Goal: Transaction & Acquisition: Obtain resource

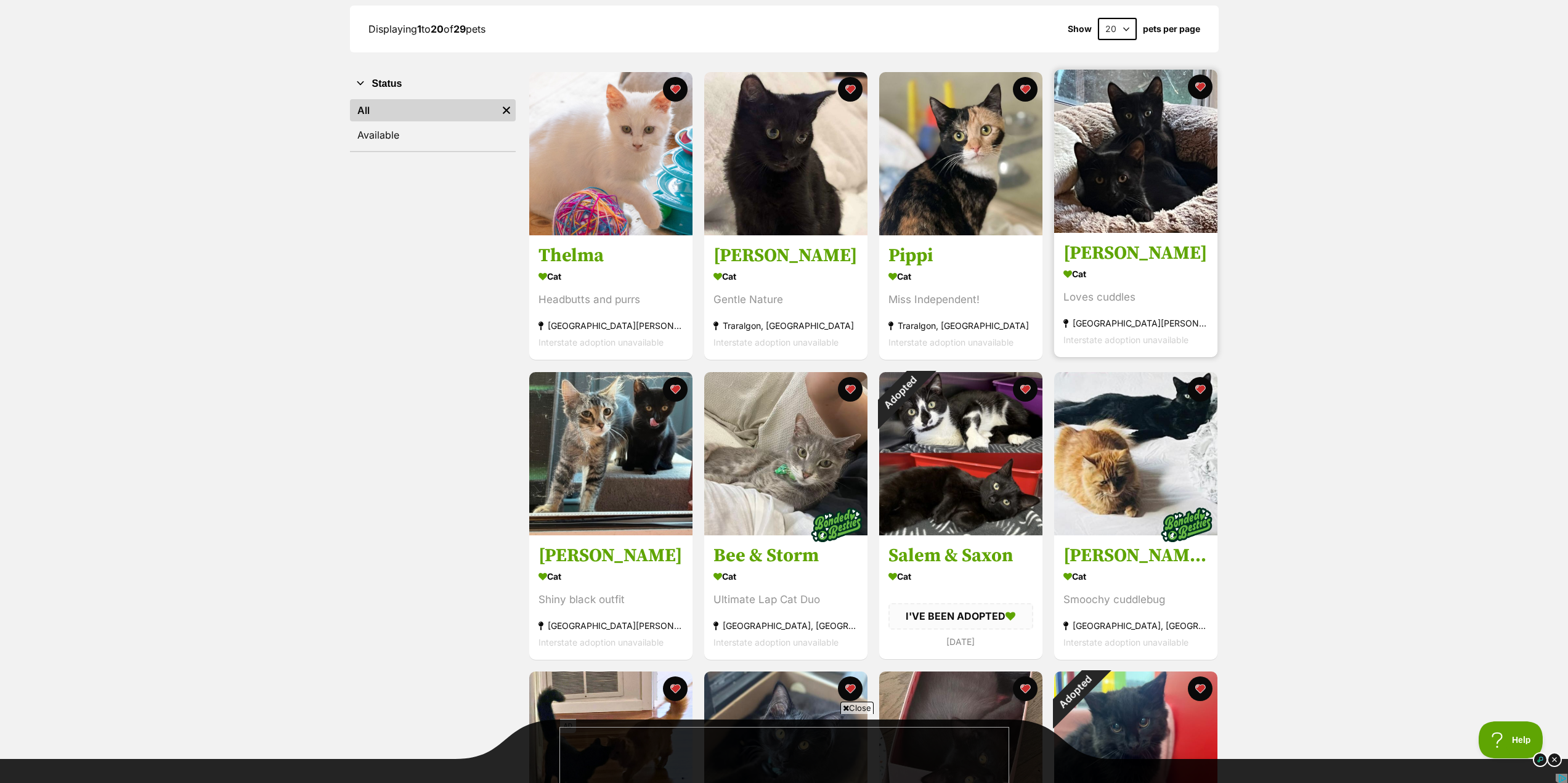
click at [1131, 146] on img at bounding box center [1136, 151] width 163 height 163
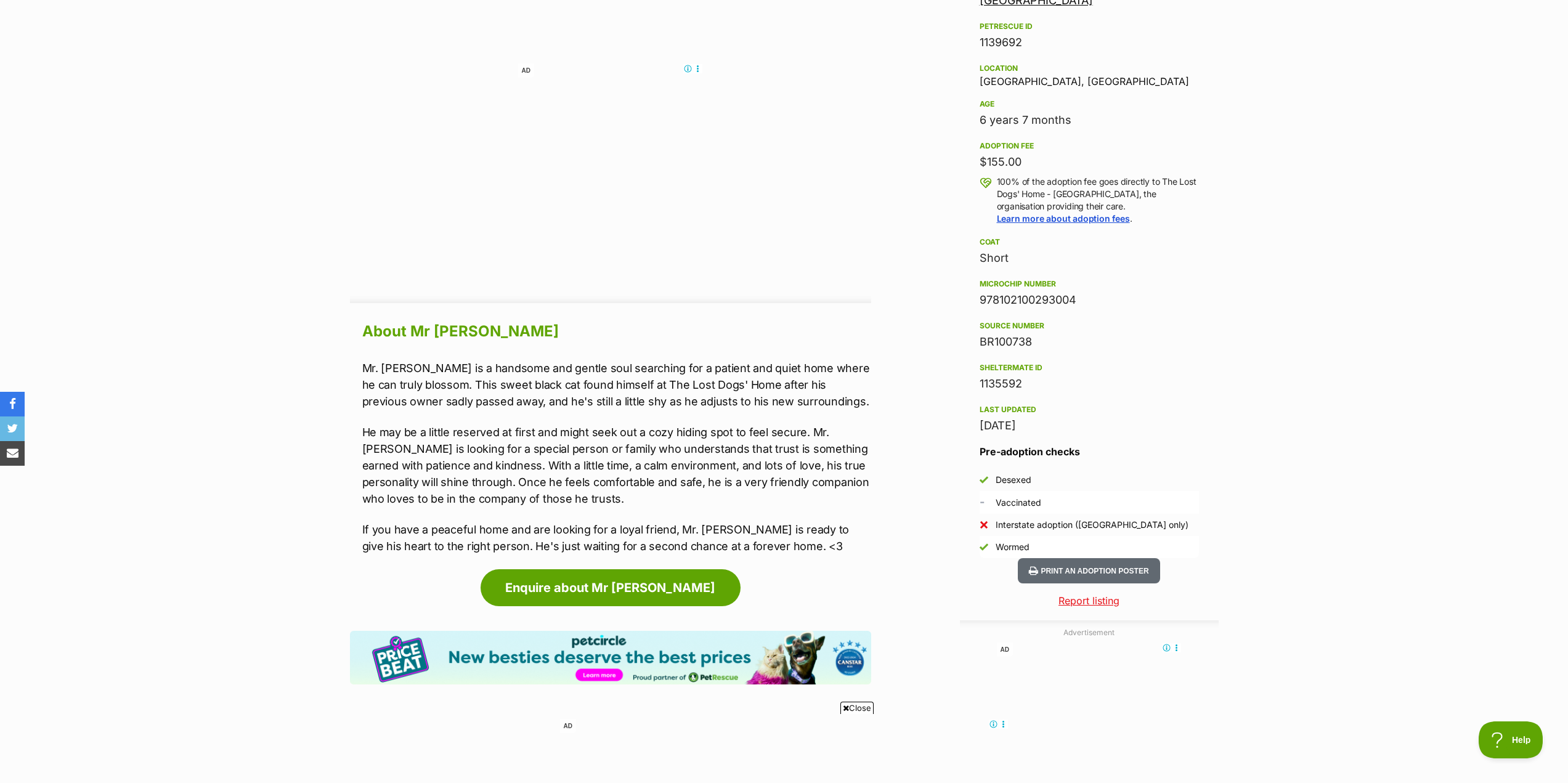
scroll to position [863, 0]
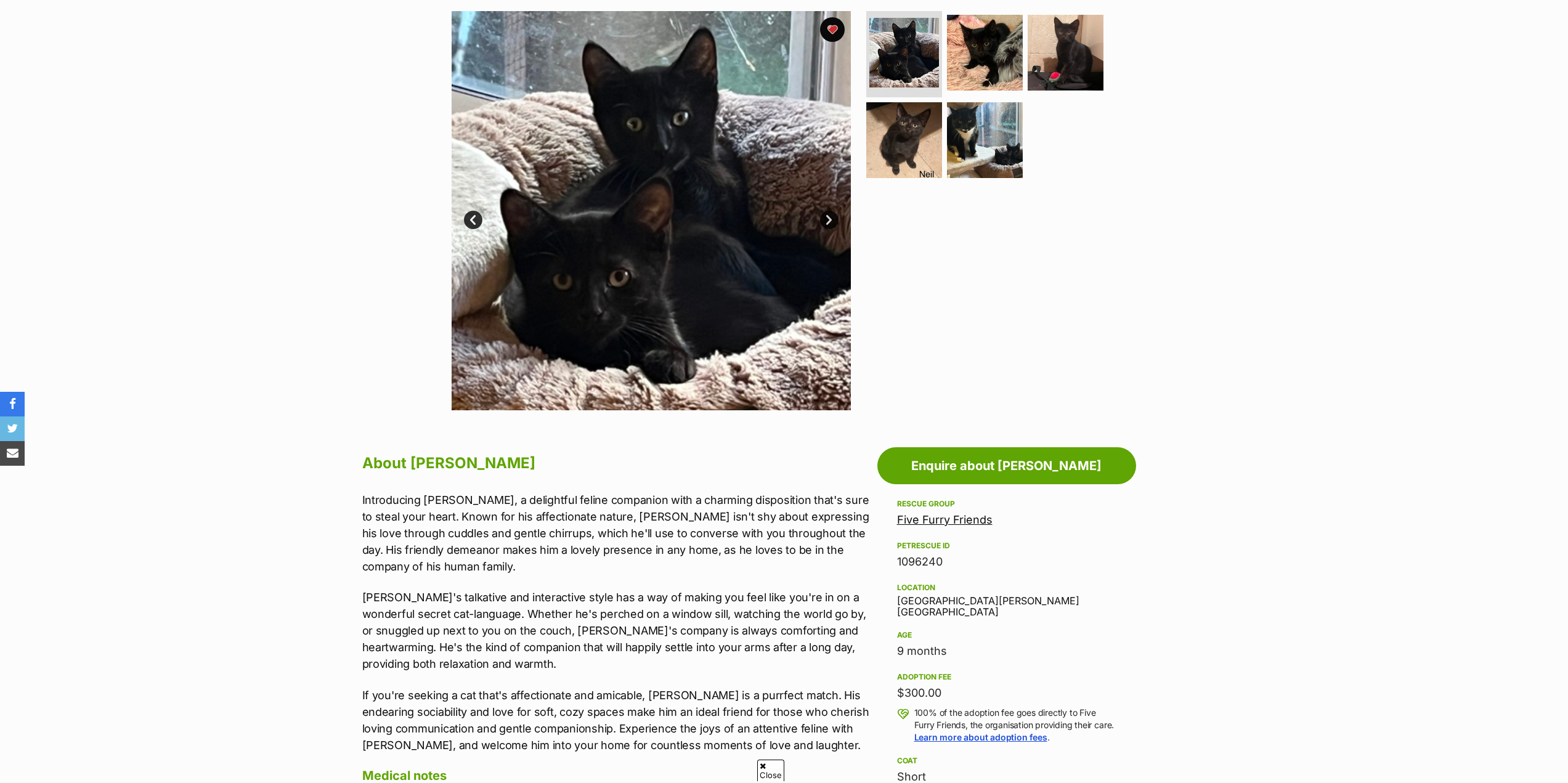
scroll to position [247, 0]
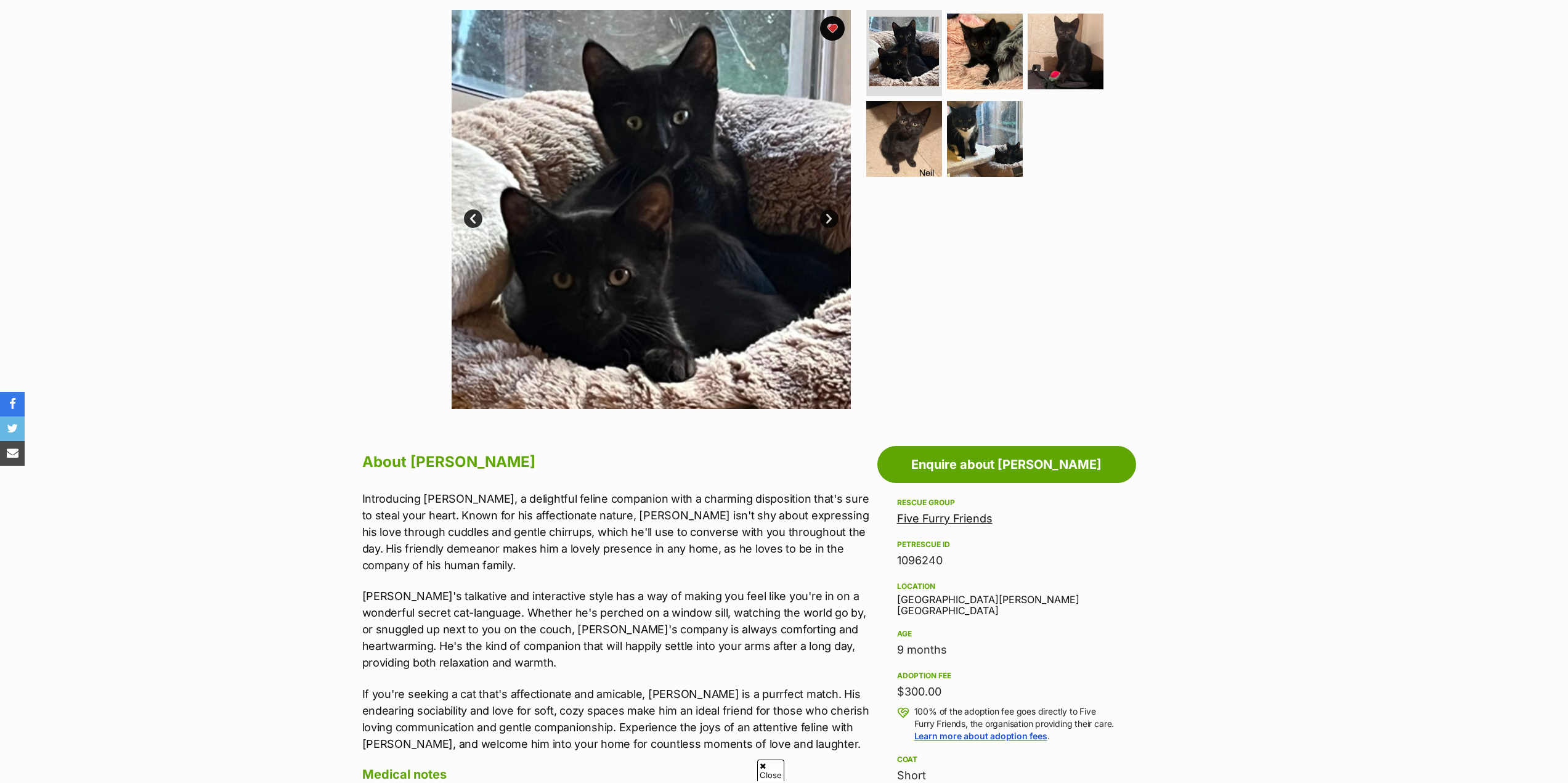
click at [930, 523] on link "Five Furry Friends" at bounding box center [945, 518] width 96 height 13
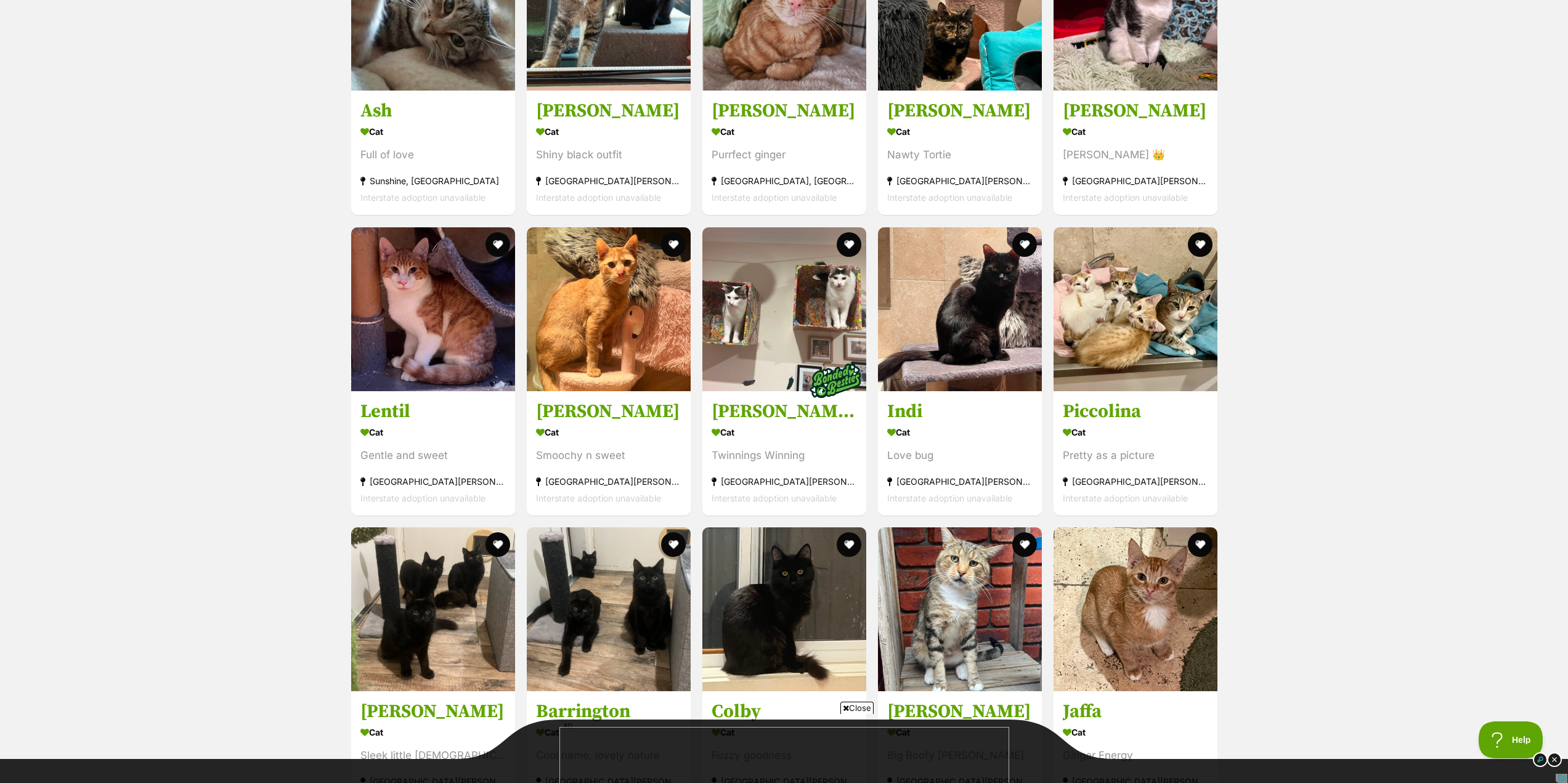
scroll to position [1171, 0]
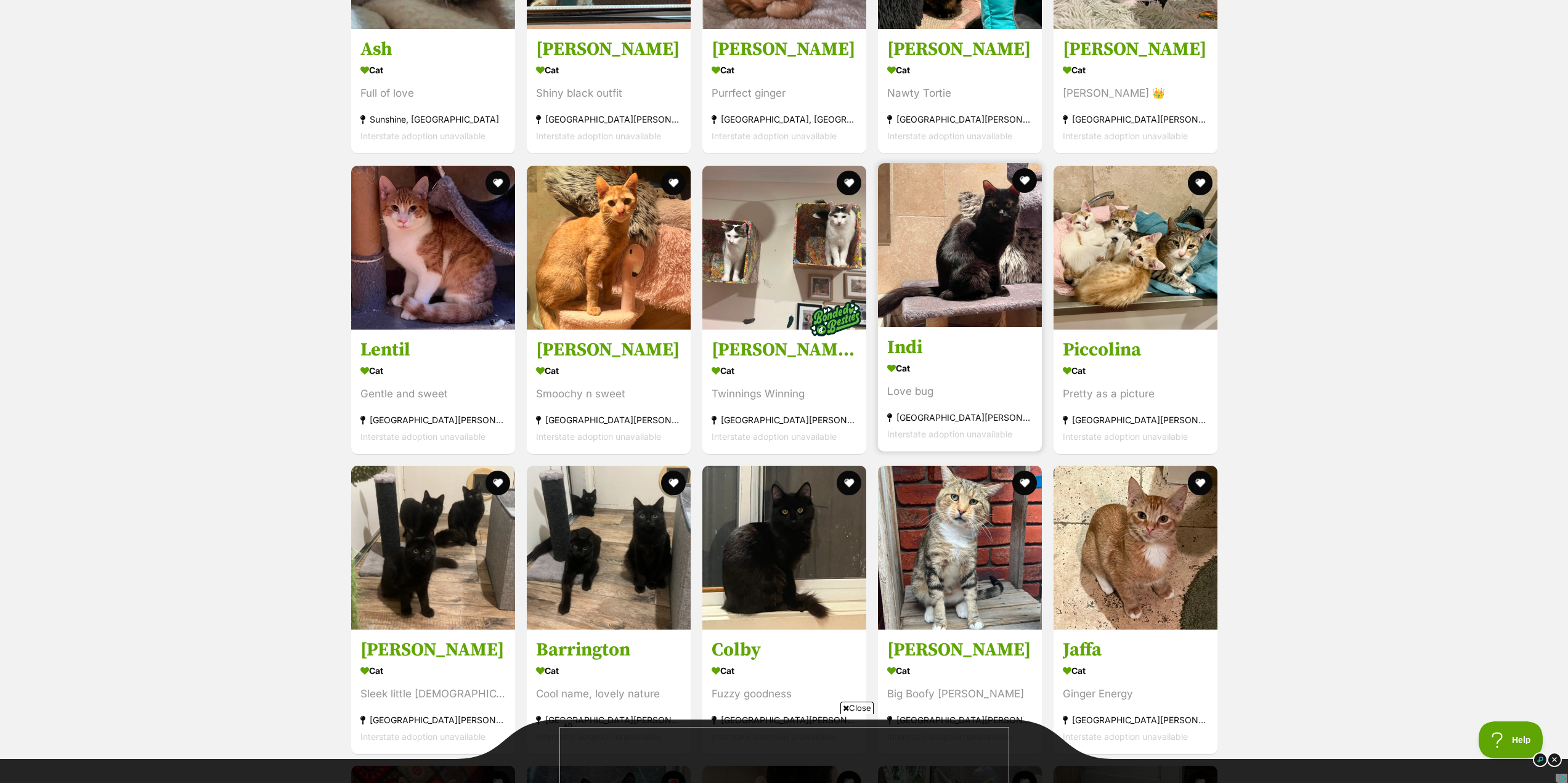
click at [944, 242] on img at bounding box center [959, 245] width 164 height 164
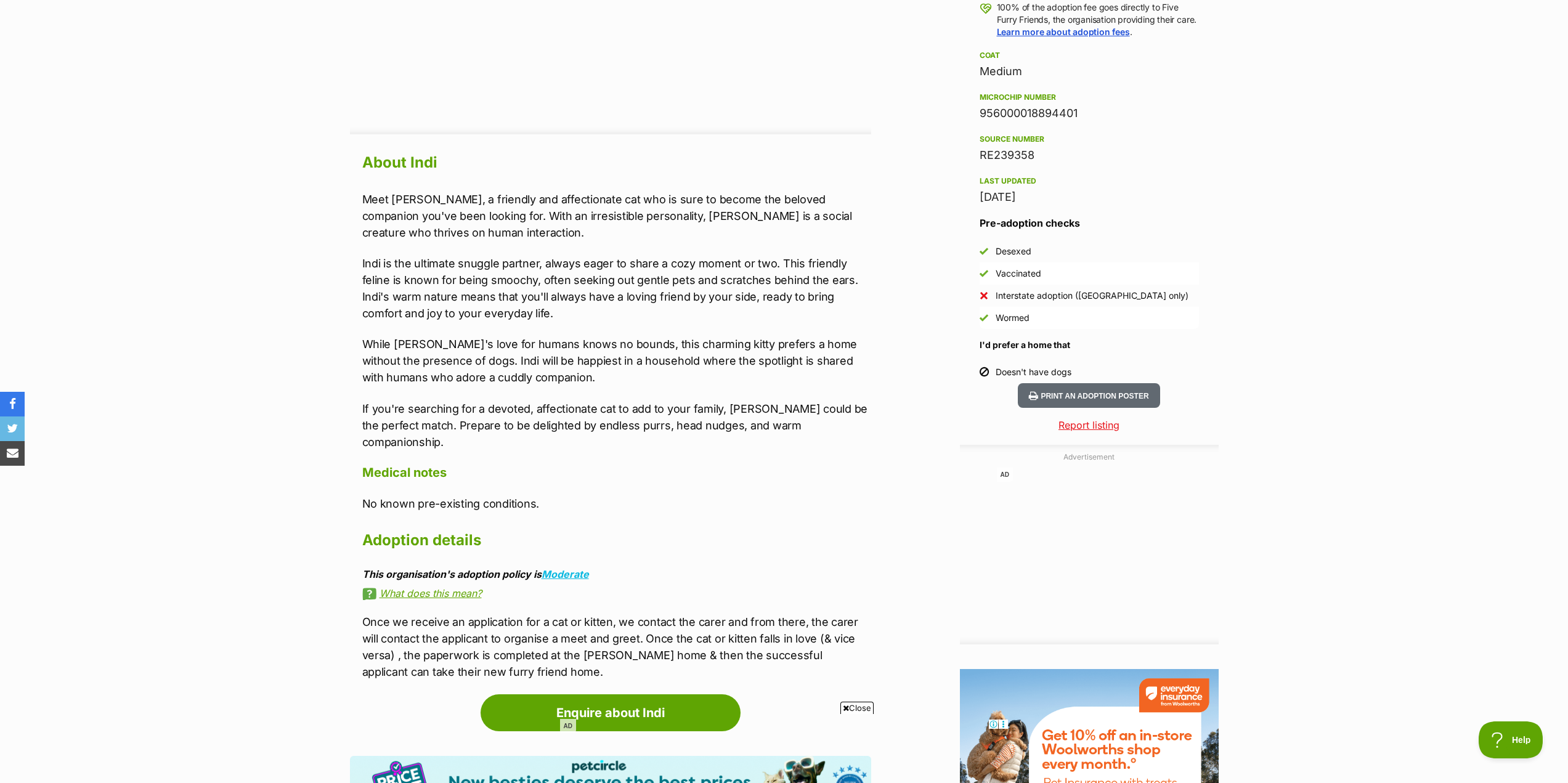
scroll to position [1013, 0]
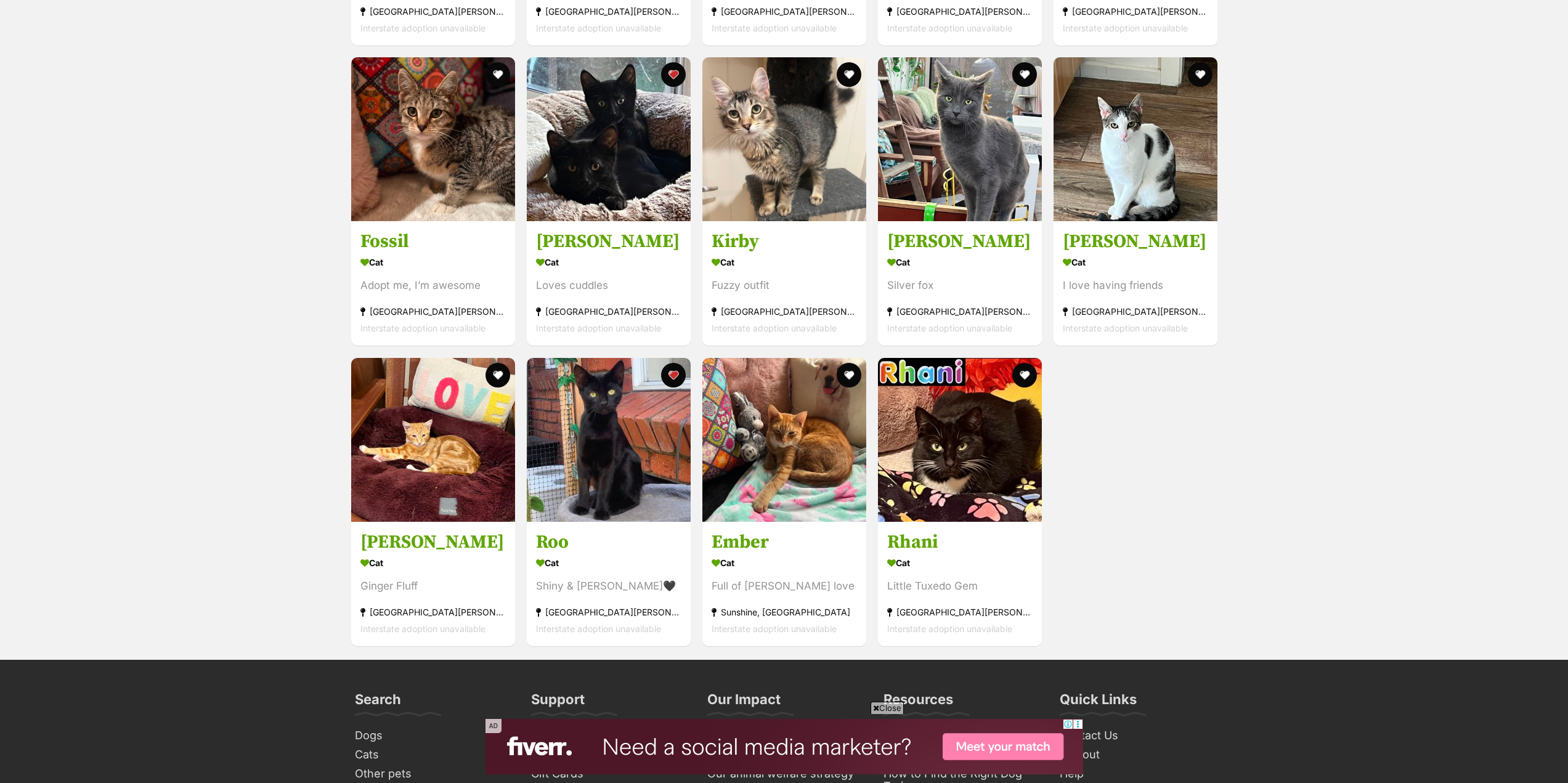
scroll to position [1889, 0]
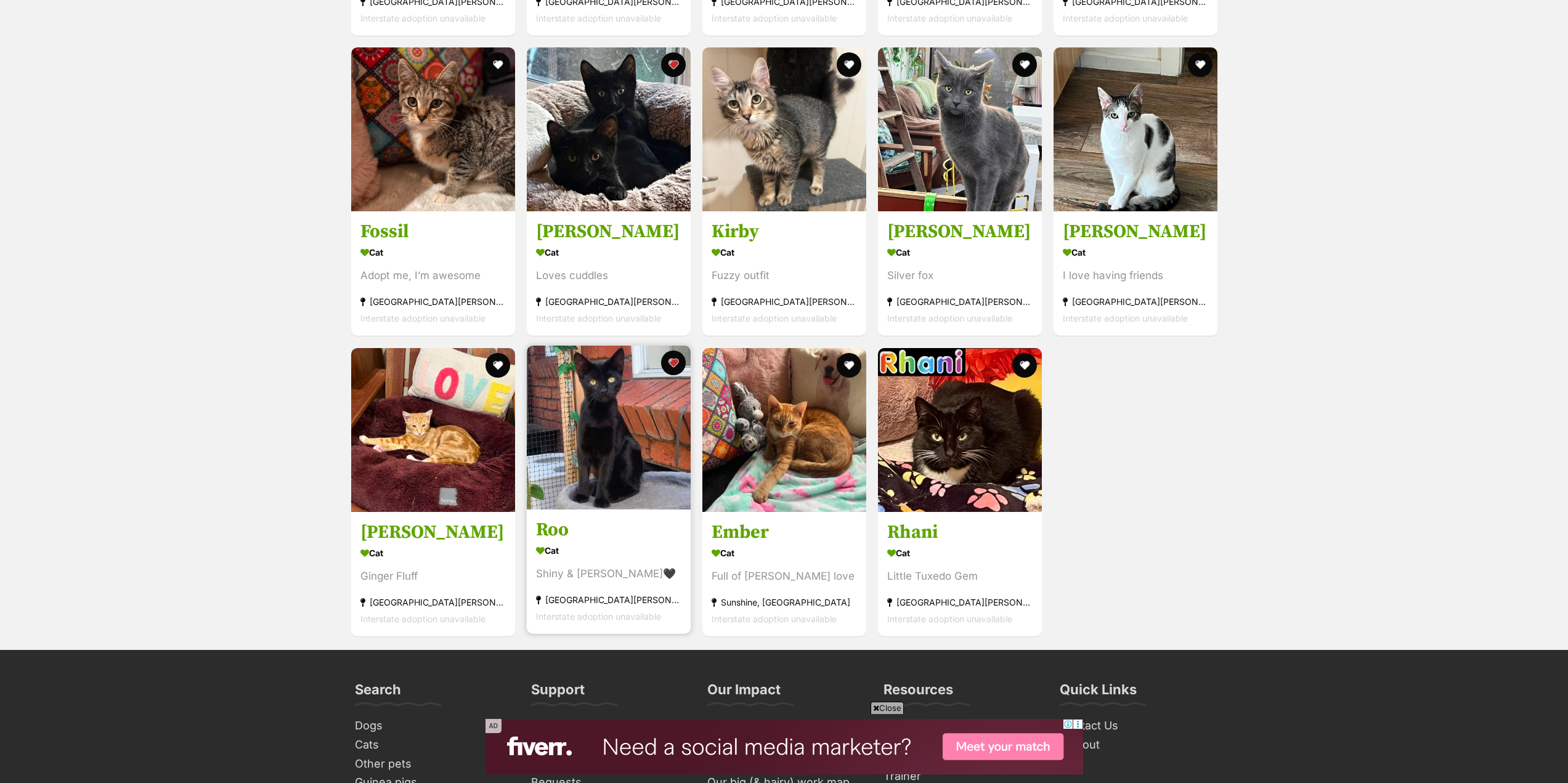
click at [627, 456] on img at bounding box center [609, 427] width 164 height 164
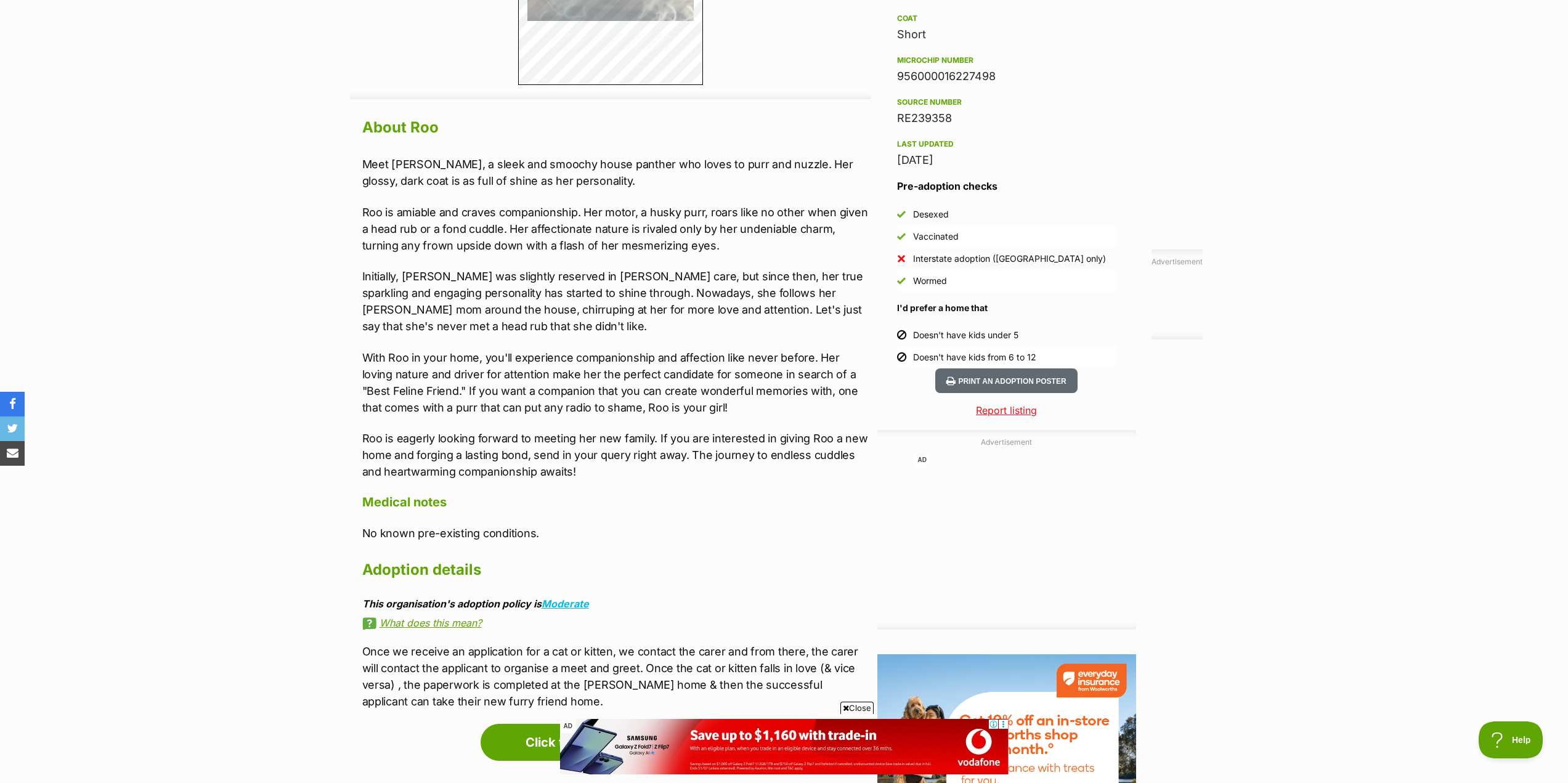
scroll to position [1013, 0]
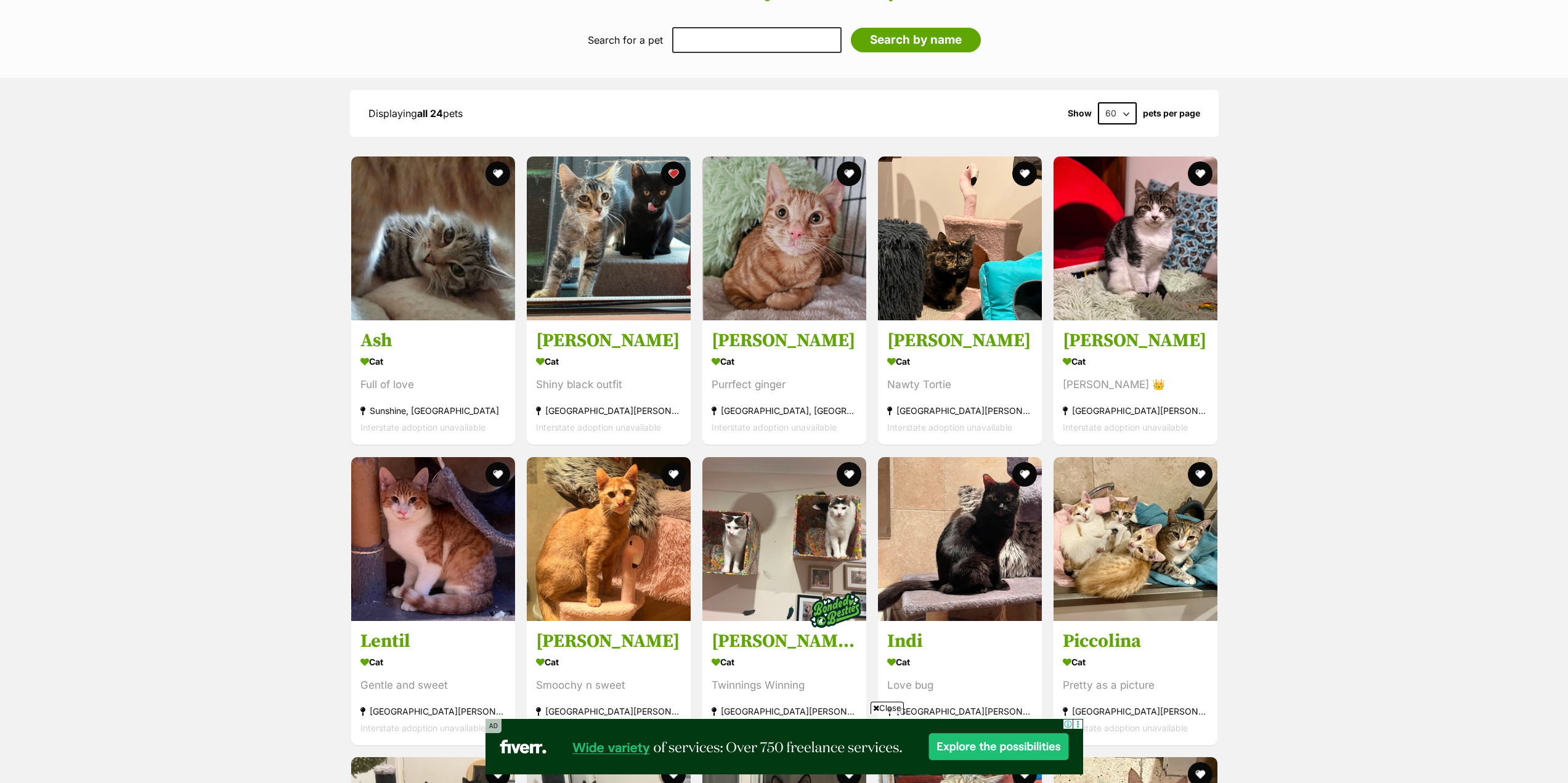
scroll to position [842, 0]
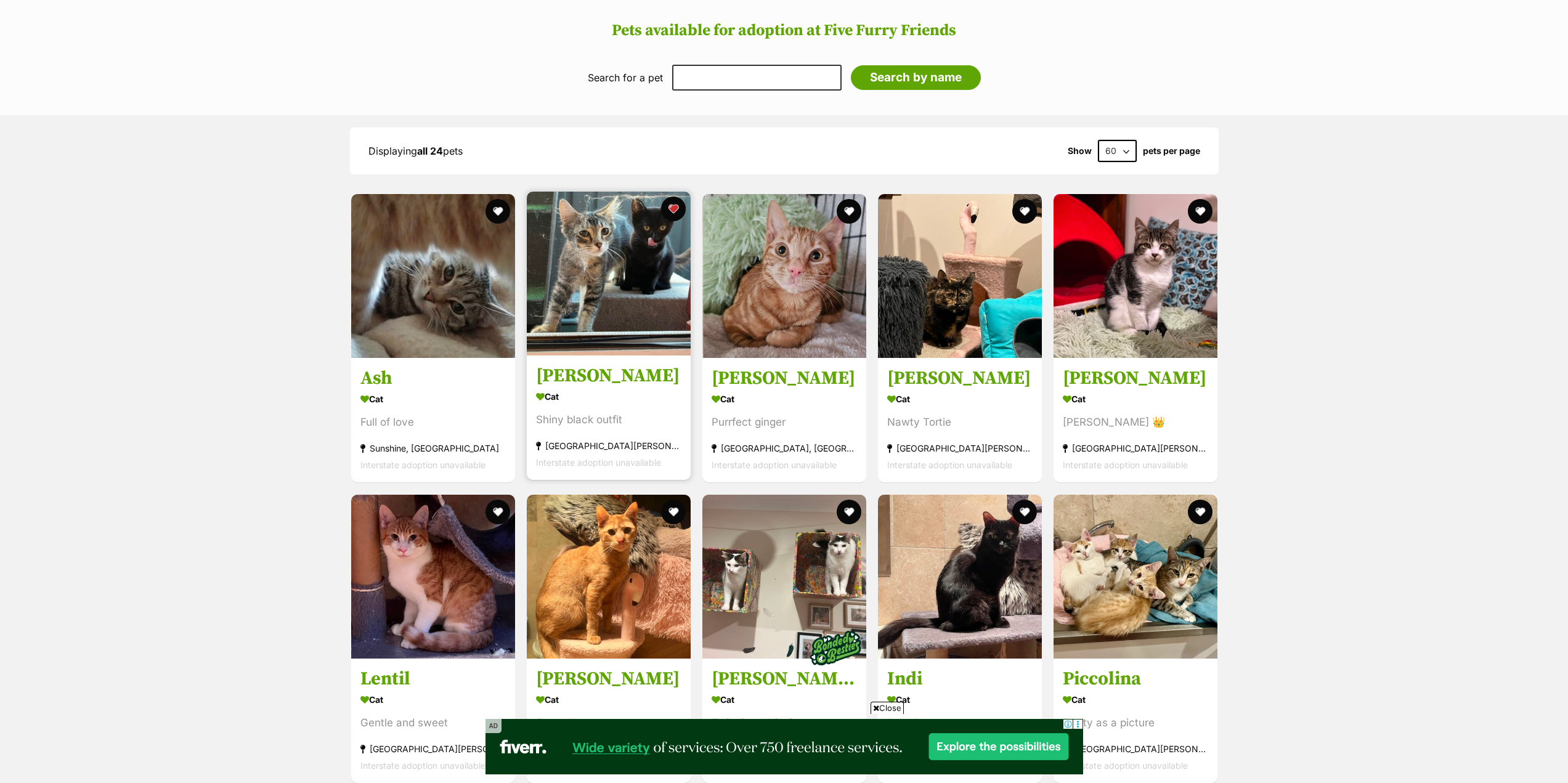
click at [603, 304] on img at bounding box center [609, 273] width 164 height 164
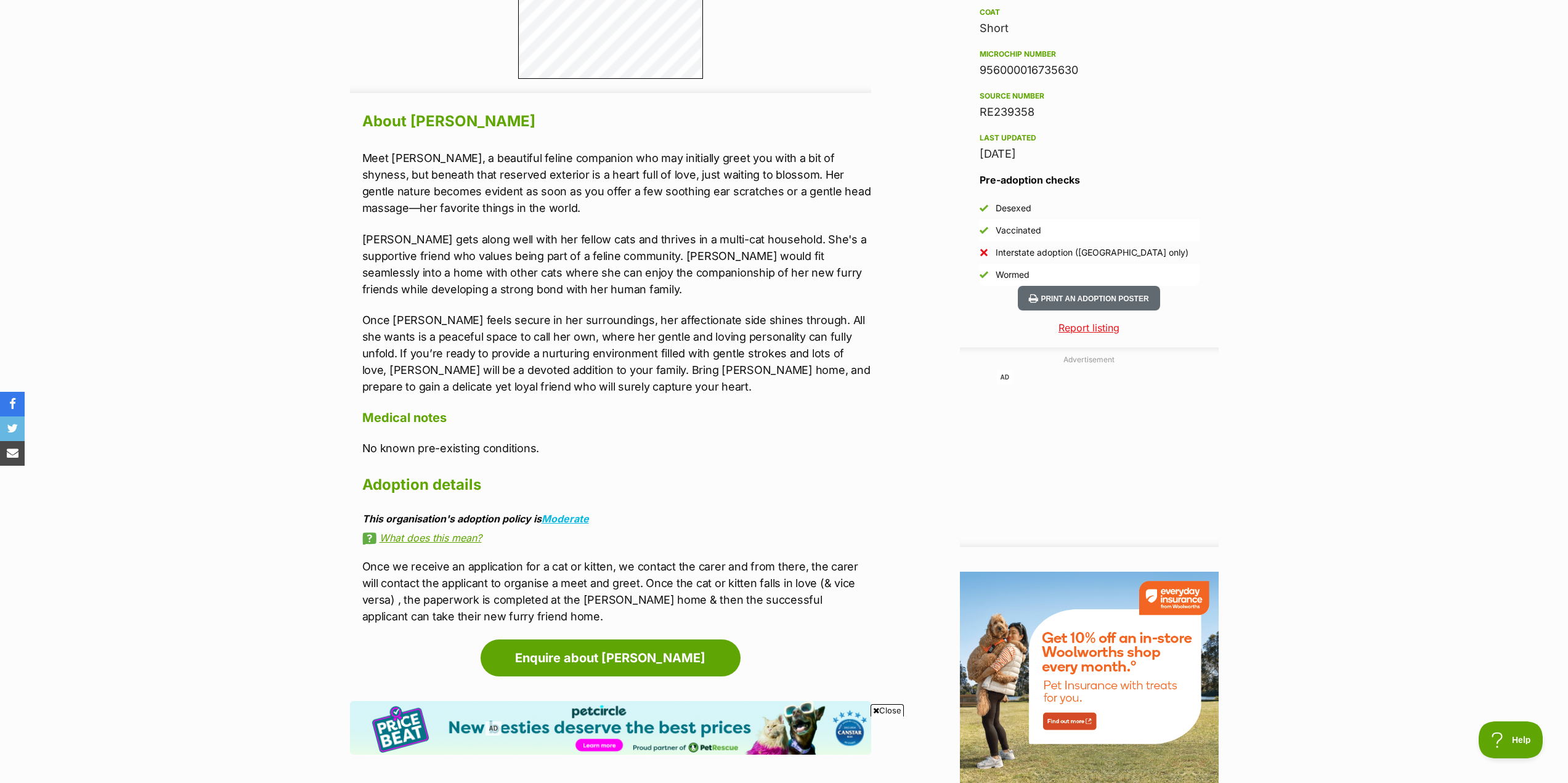
scroll to position [1013, 0]
